Goal: Task Accomplishment & Management: Complete application form

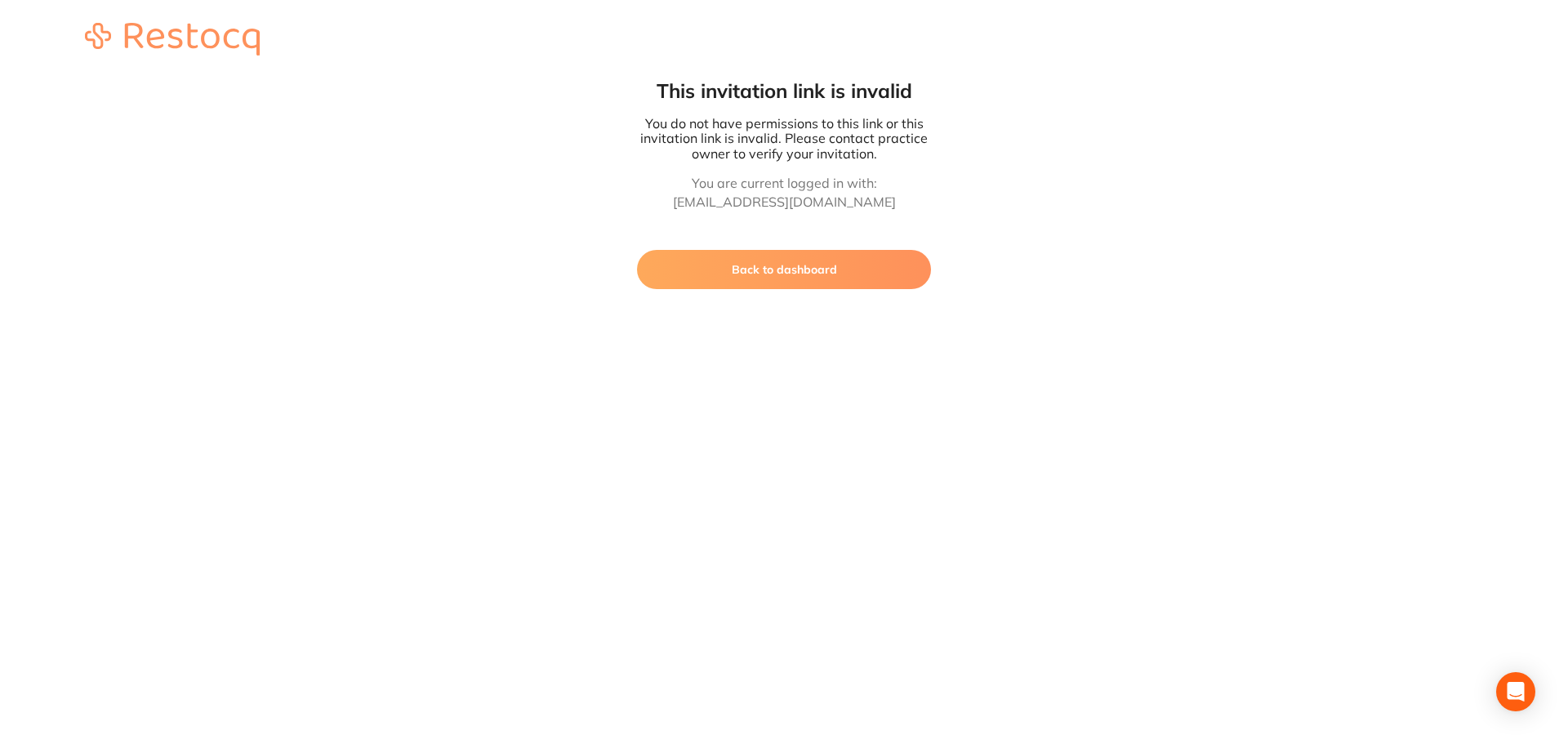
click at [848, 266] on button "Back to dashboard" at bounding box center [784, 269] width 294 height 39
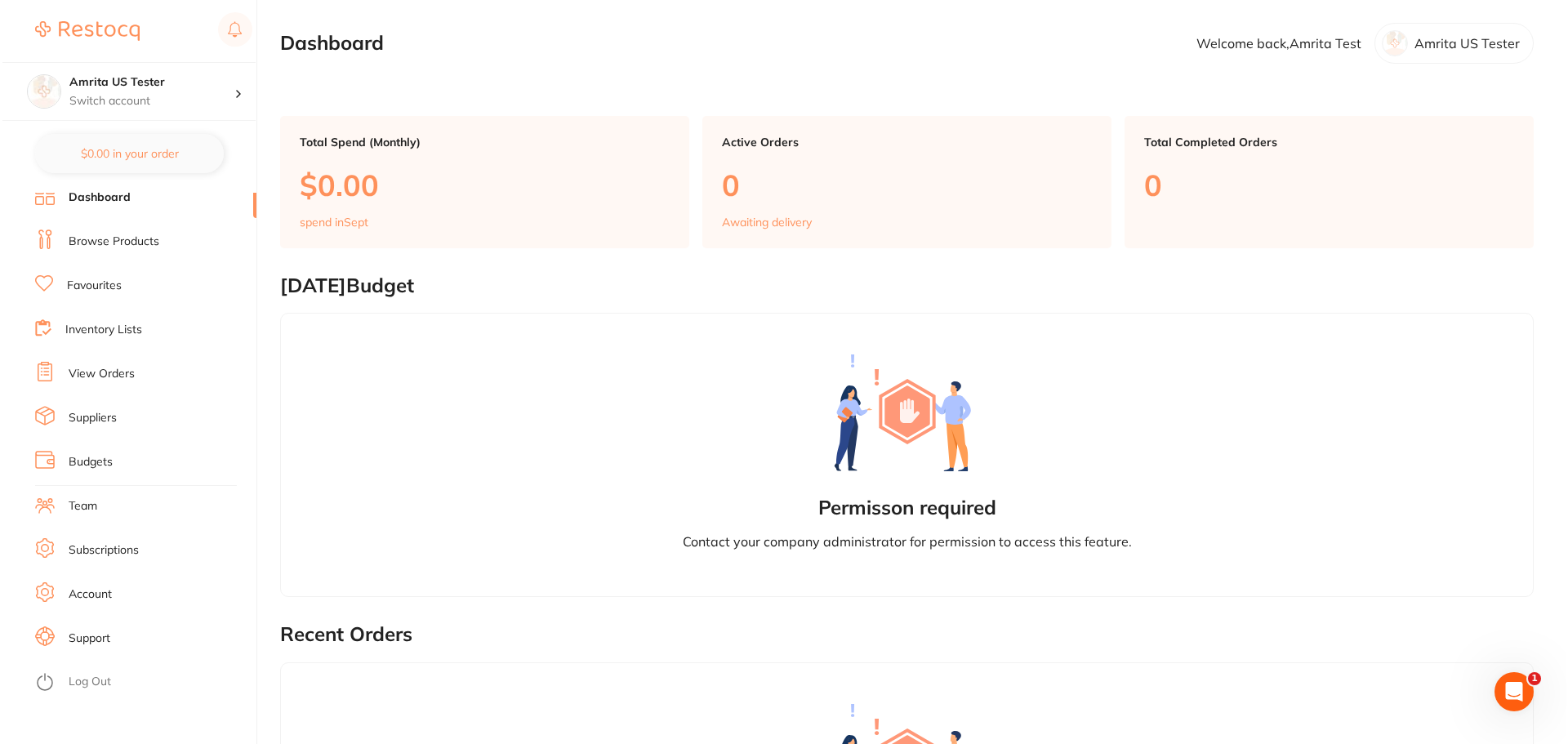
scroll to position [12, 0]
click at [93, 680] on link "Log Out" at bounding box center [87, 677] width 43 height 16
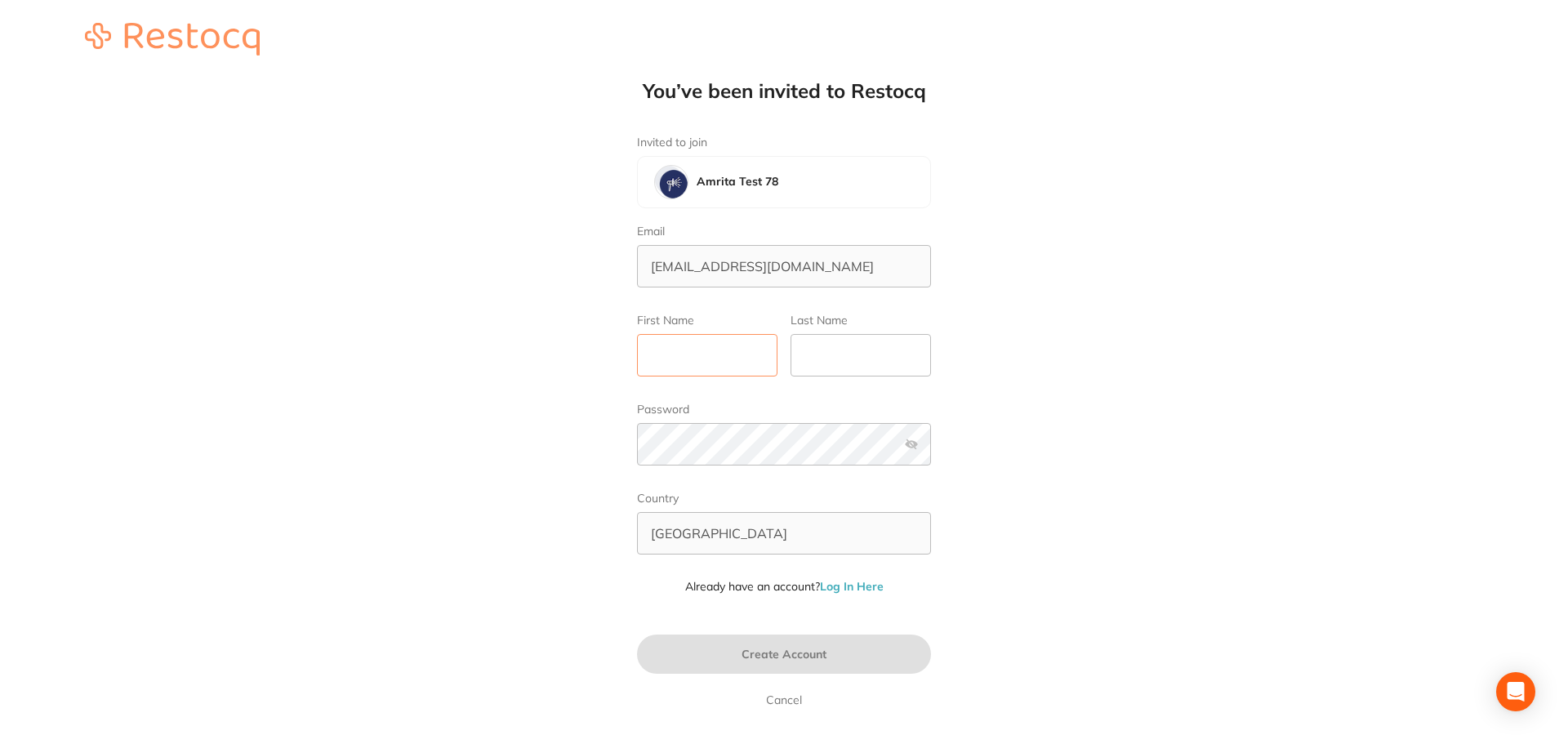
click at [711, 361] on input "First Name" at bounding box center [707, 355] width 141 height 43
type input "Amrita"
click at [844, 351] on input "Last Name" at bounding box center [860, 355] width 141 height 43
type input "Test"
click at [792, 656] on span "Create Account" at bounding box center [784, 654] width 85 height 15
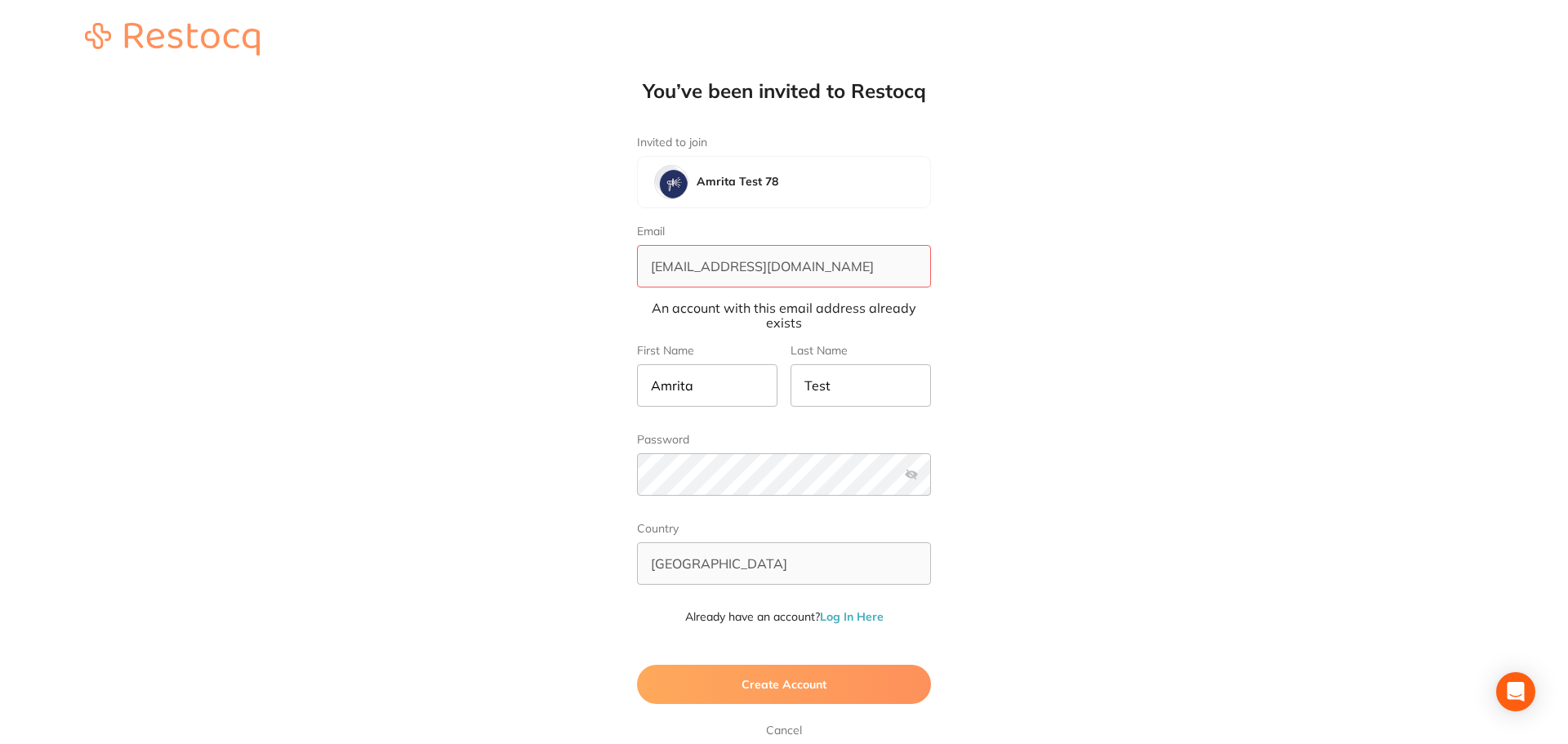
click at [849, 620] on link "Log In Here" at bounding box center [851, 616] width 64 height 15
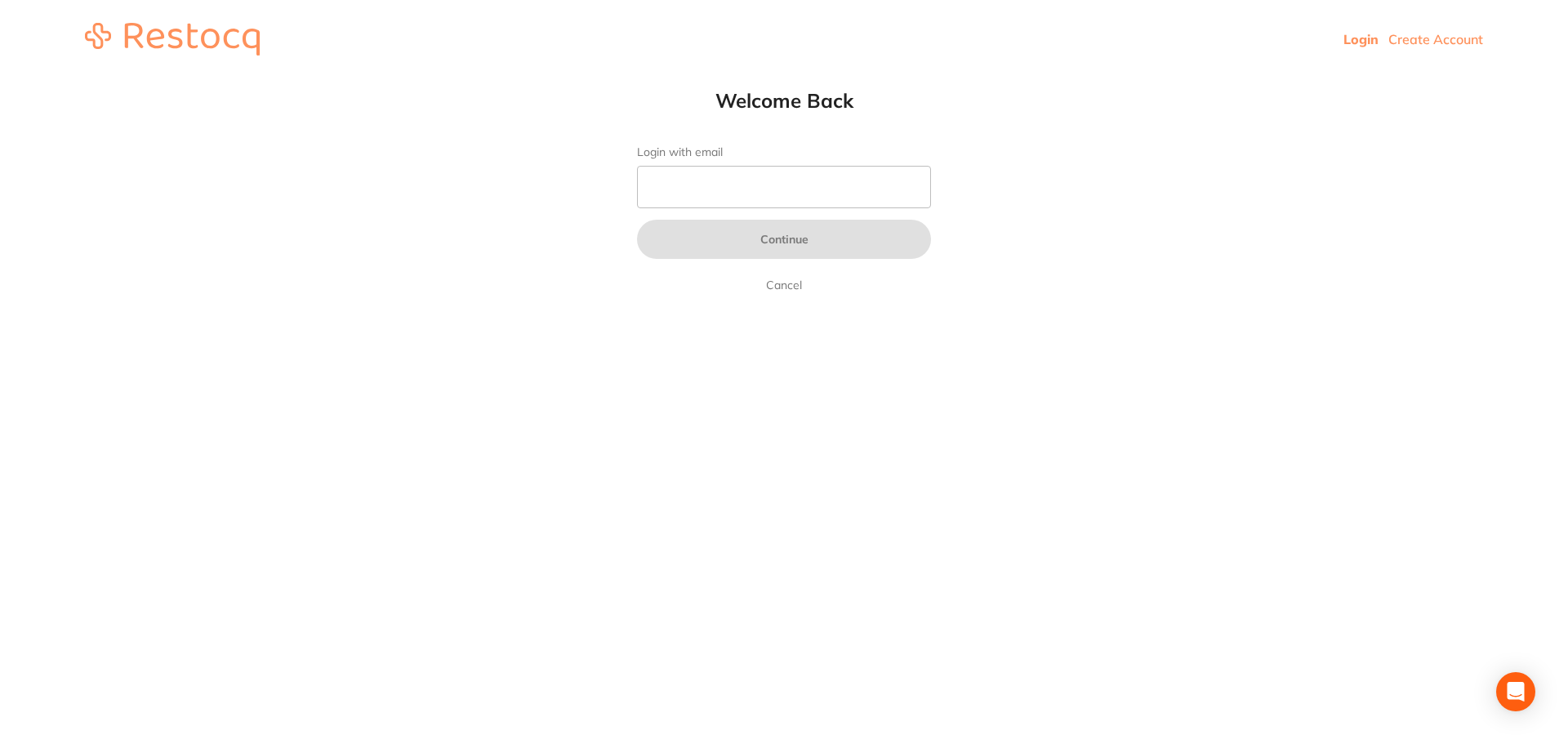
type input "amrita@terrificminds.com"
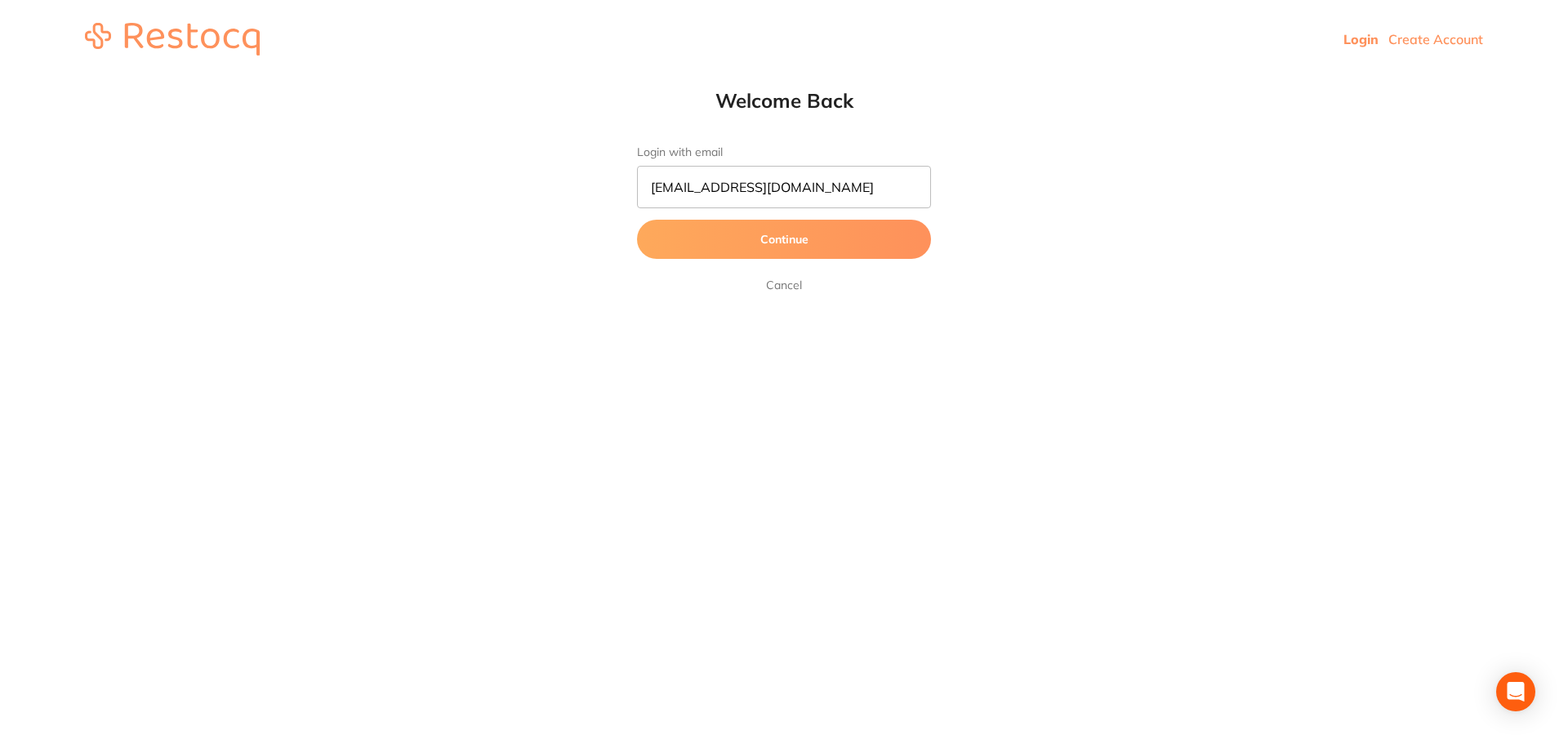
click at [750, 222] on button "Continue" at bounding box center [784, 239] width 294 height 39
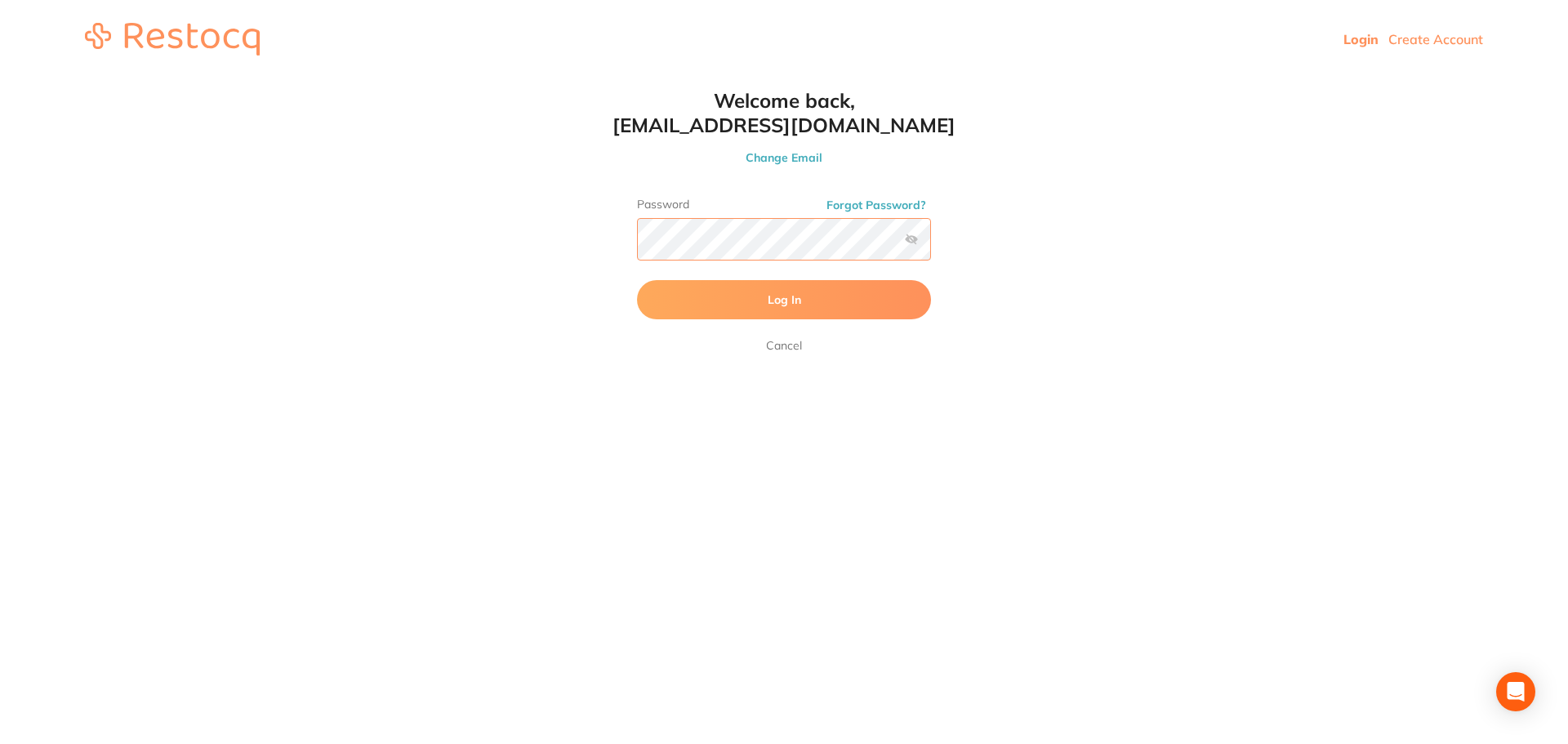
click at [637, 280] on button "Log In" at bounding box center [784, 299] width 294 height 39
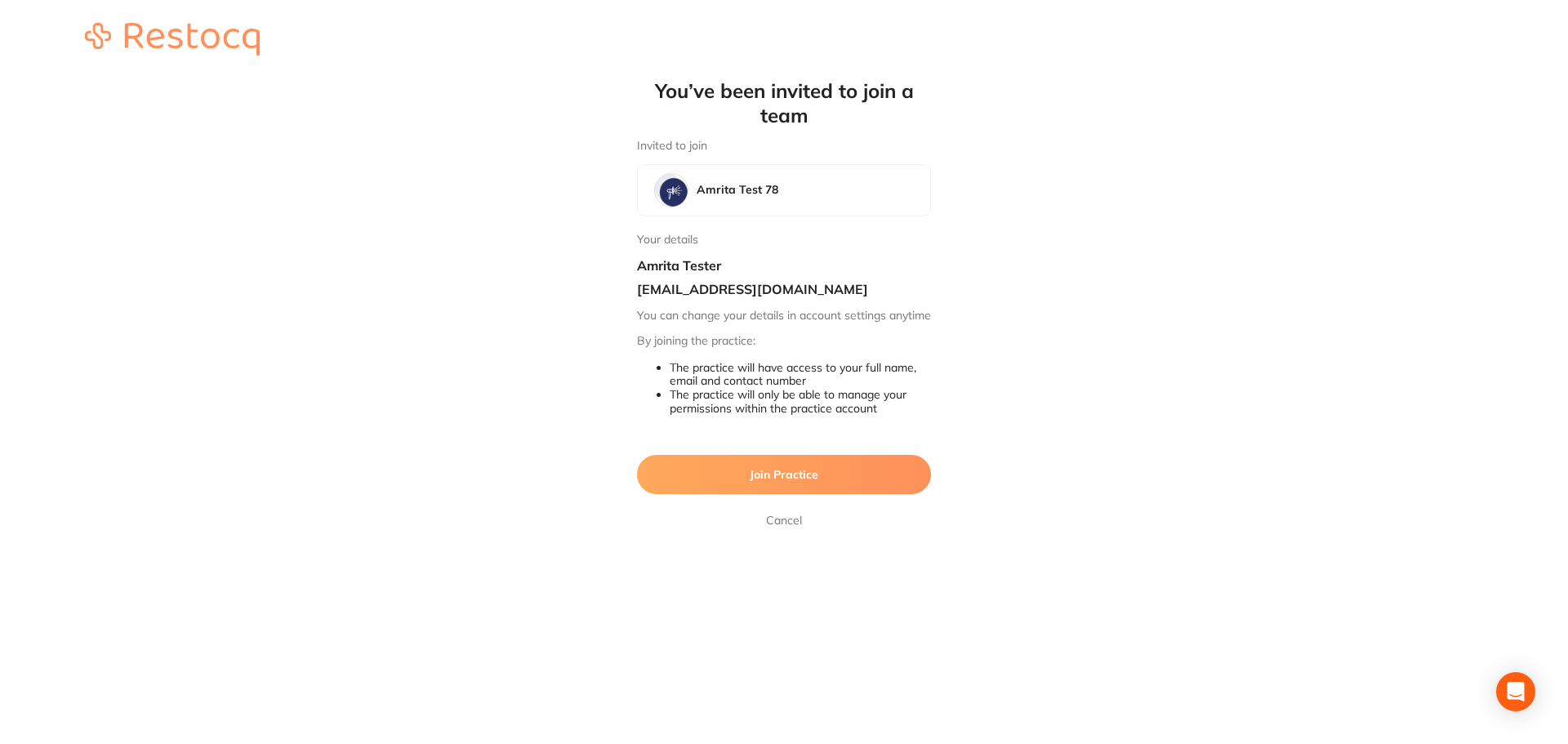
click at [803, 482] on span "Join Practice" at bounding box center [784, 475] width 69 height 15
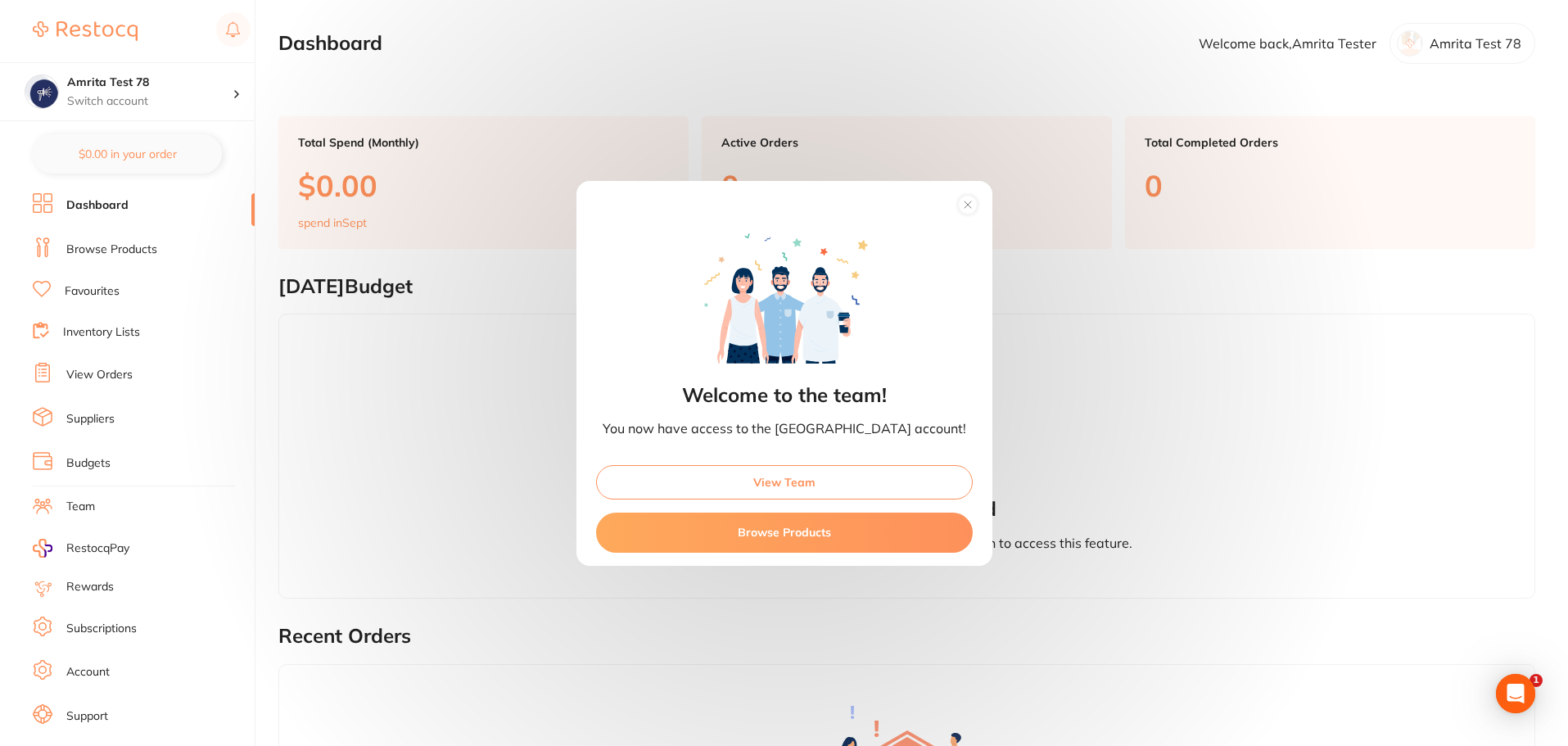
click at [831, 486] on button "View Team" at bounding box center [784, 482] width 377 height 35
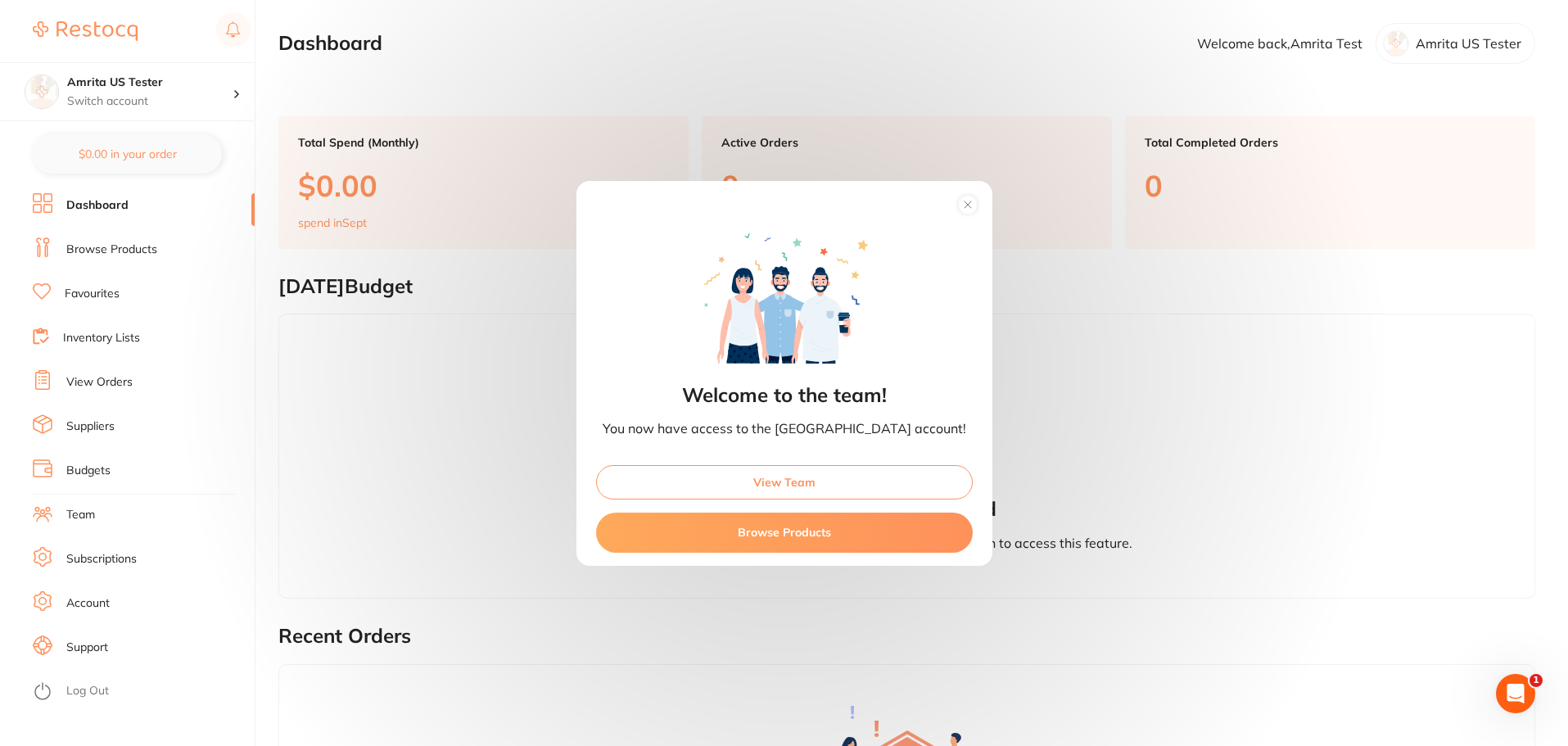
click at [83, 695] on div "Welcome to the team! You now have access to the Dental Sanctuary account! View …" at bounding box center [784, 373] width 1568 height 746
click at [85, 688] on div "Welcome to the team! You now have access to the Dental Sanctuary account! View …" at bounding box center [784, 373] width 1568 height 746
click at [797, 482] on button "View Team" at bounding box center [784, 482] width 377 height 35
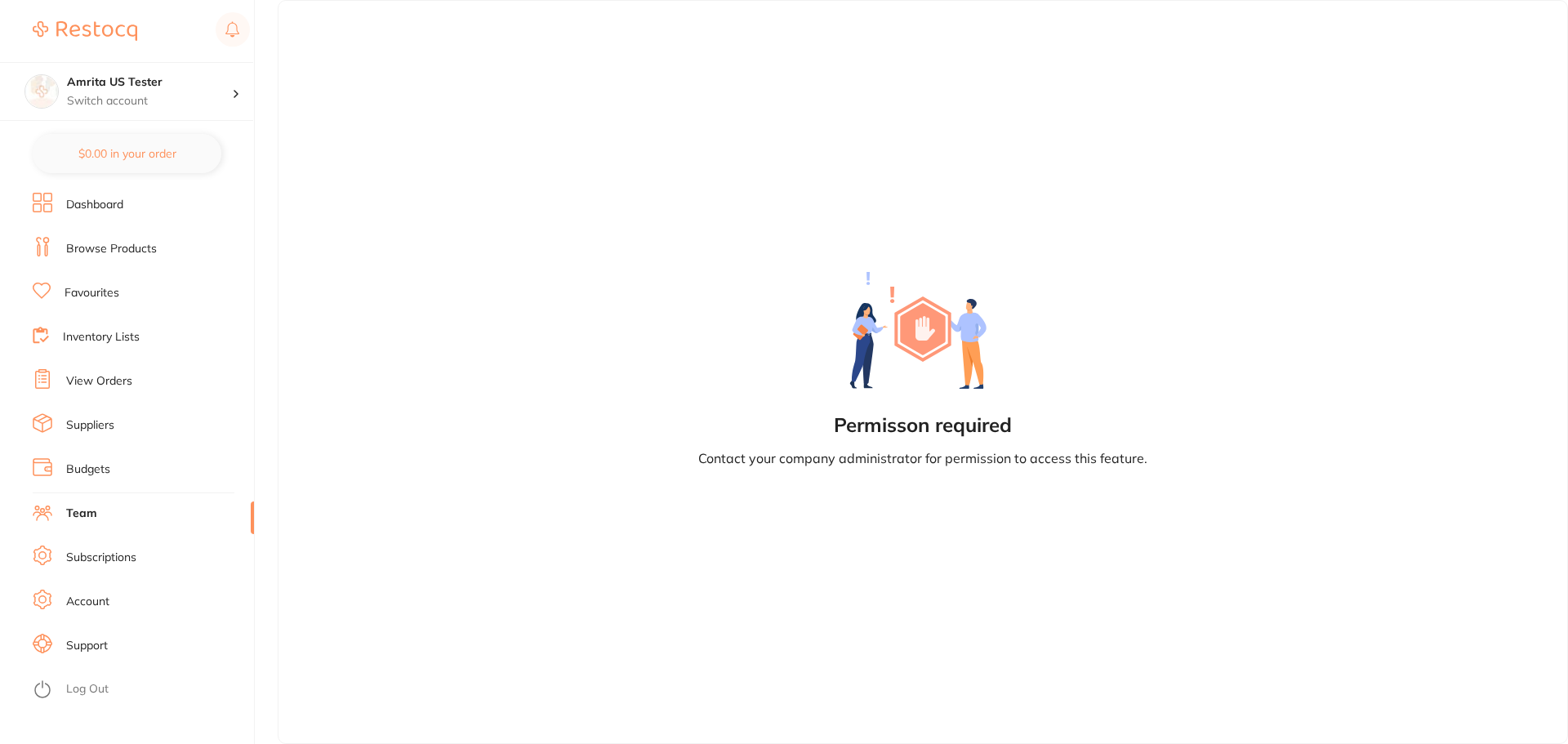
click at [85, 687] on link "Log Out" at bounding box center [87, 690] width 43 height 16
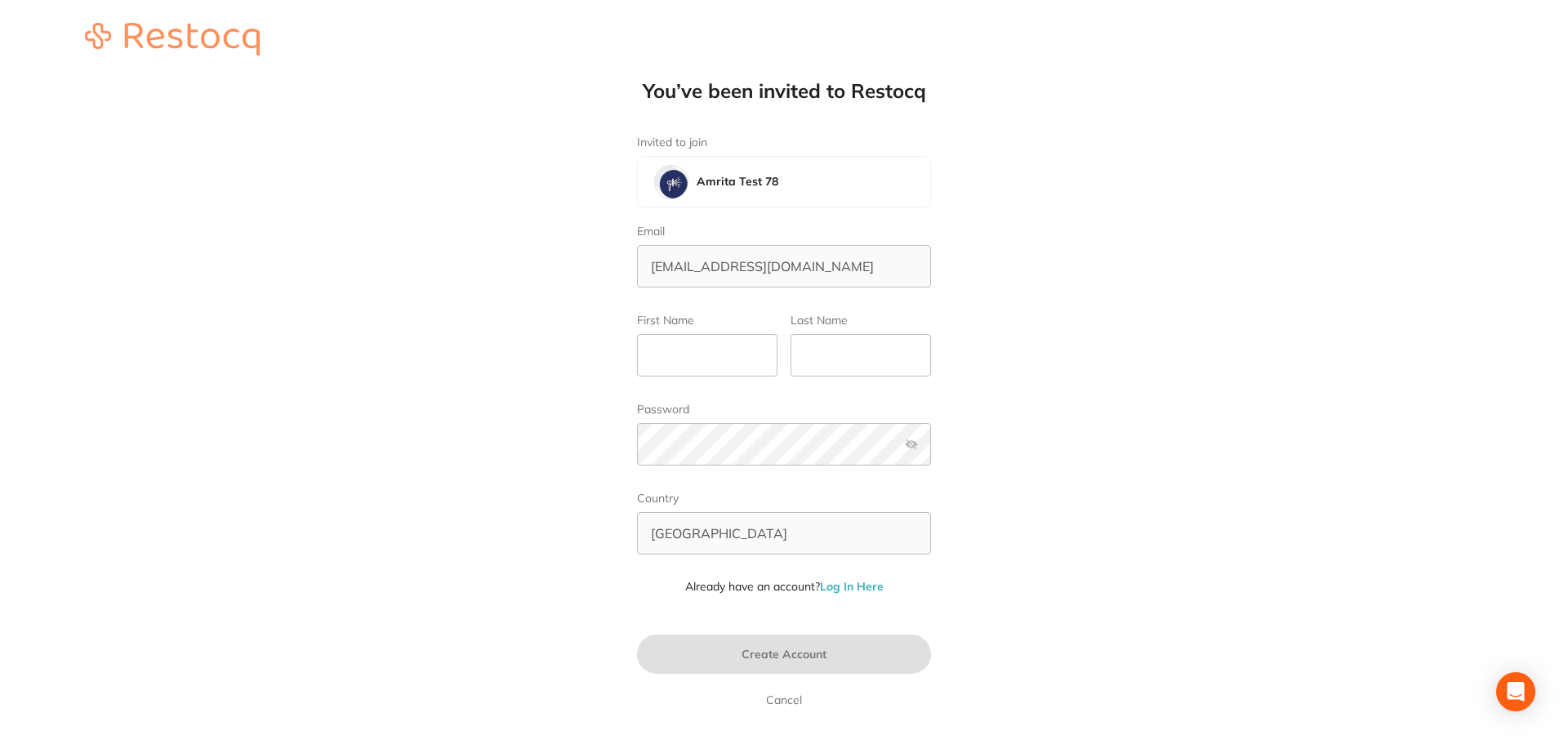
click at [990, 533] on div "You’ve been invited to Restocq Invited to join Amrita Test 78 Email [EMAIL_ADDR…" at bounding box center [784, 353] width 1568 height 706
